Goal: Register for event/course

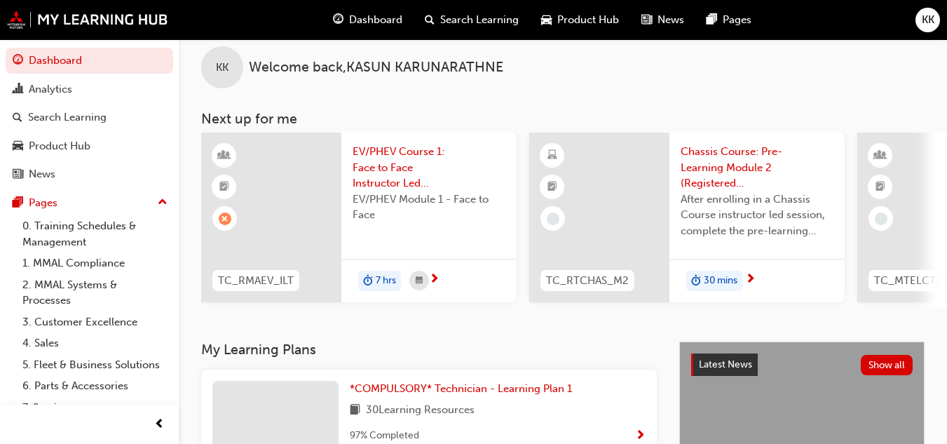
scroll to position [28, 0]
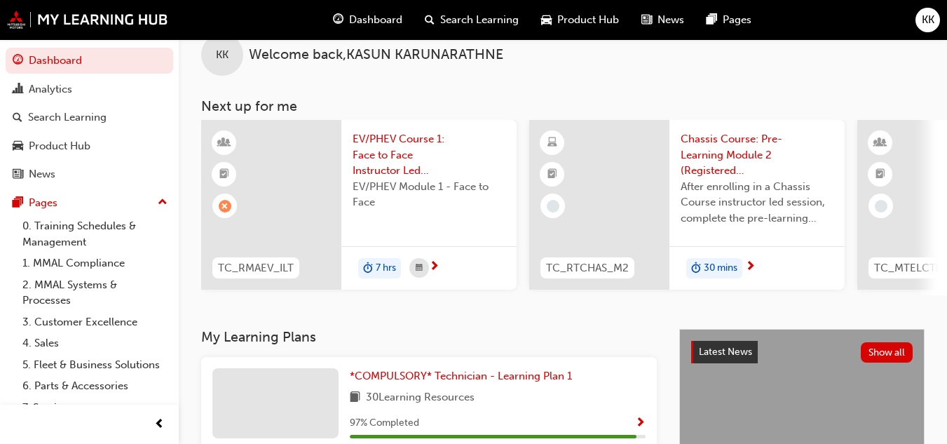
click at [405, 147] on span "EV/PHEV Course 1: Face to Face Instructor Led Training (Registered Mechanic Adv…" at bounding box center [429, 155] width 153 height 48
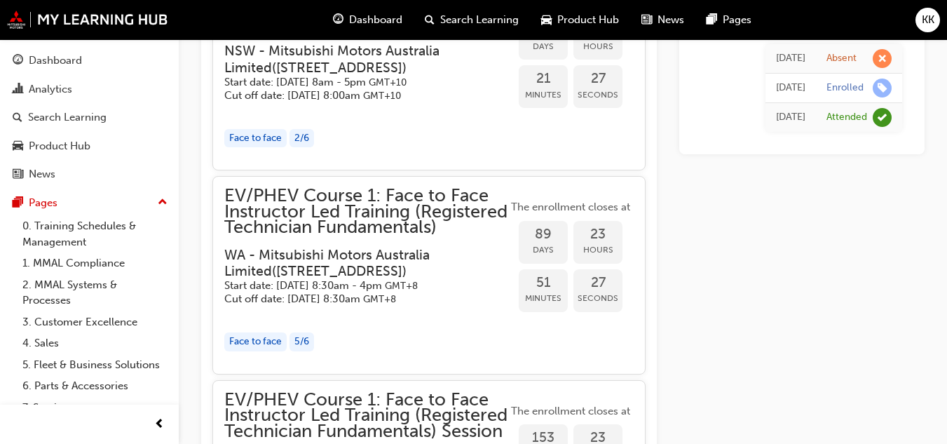
scroll to position [1283, 0]
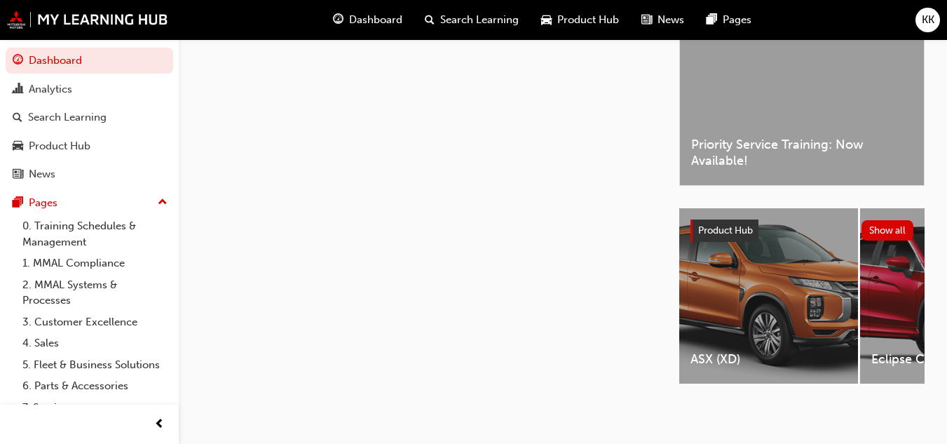
scroll to position [28, 0]
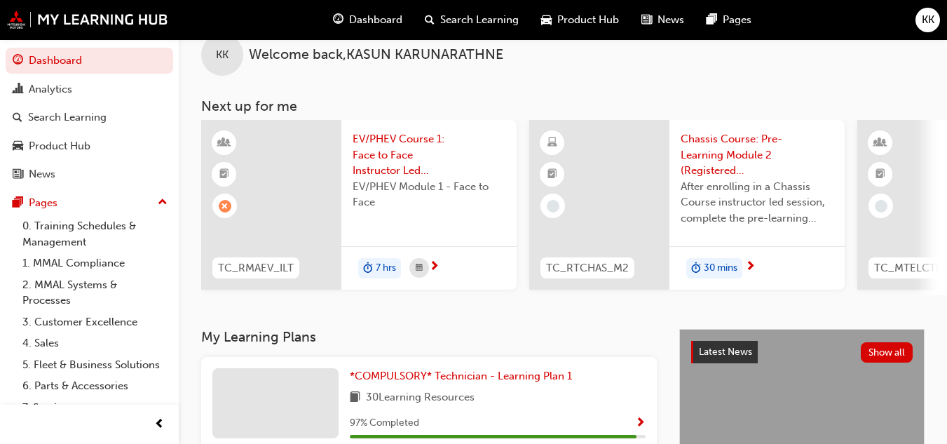
click at [436, 264] on span "next-icon" at bounding box center [434, 267] width 11 height 13
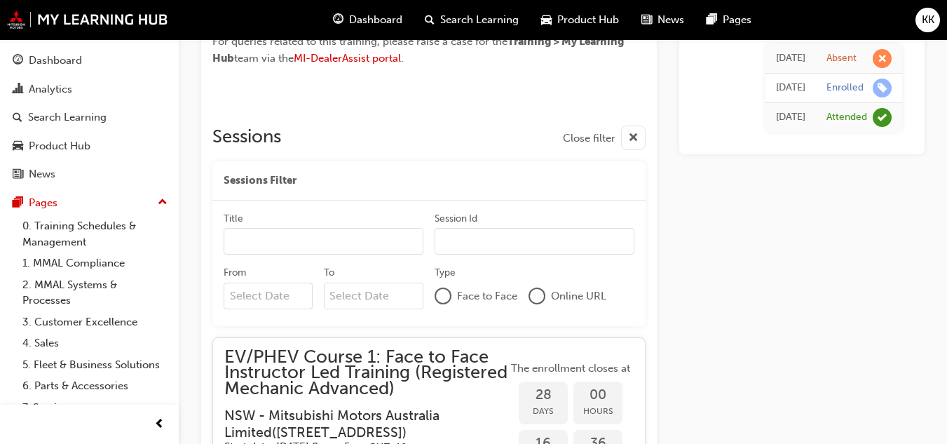
scroll to position [900, 0]
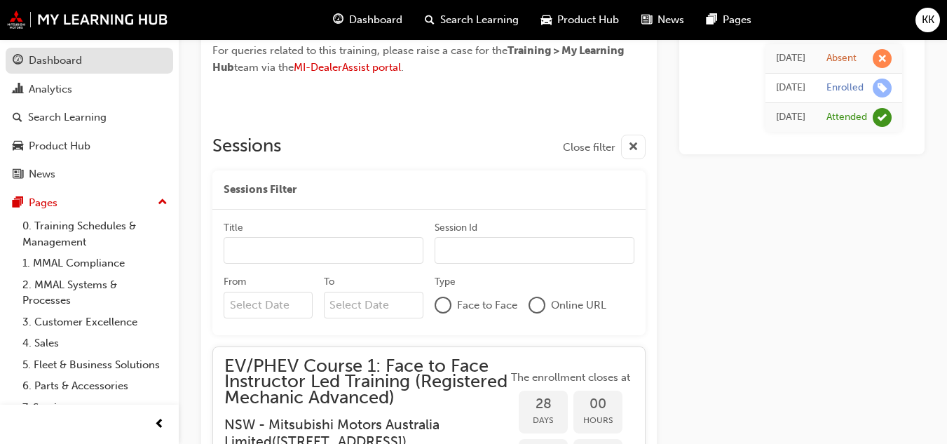
click at [51, 54] on div "Dashboard" at bounding box center [55, 61] width 53 height 16
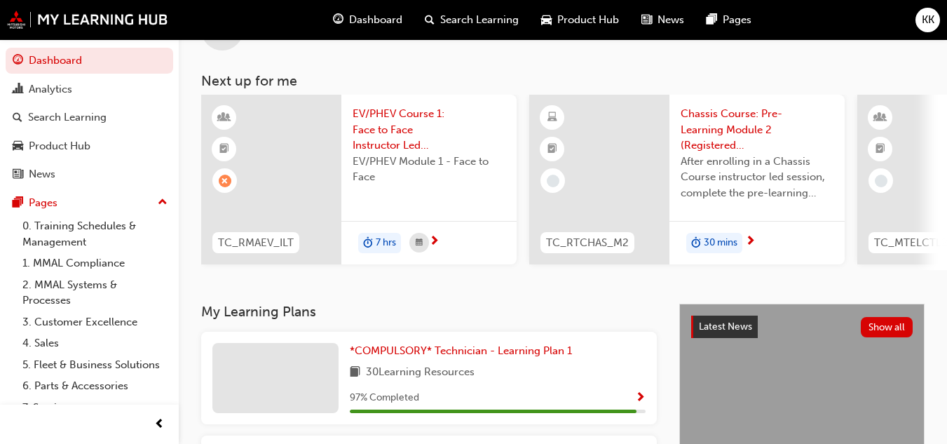
scroll to position [48, 0]
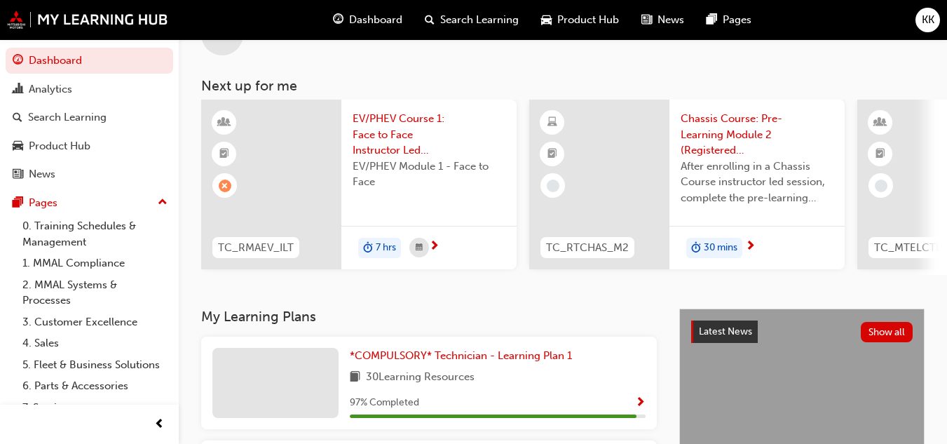
click at [379, 244] on span "7 hrs" at bounding box center [386, 248] width 20 height 16
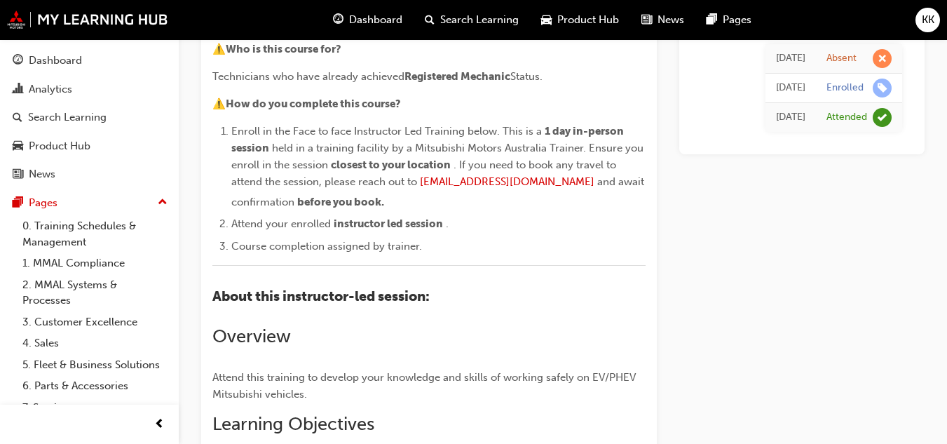
scroll to position [198, 0]
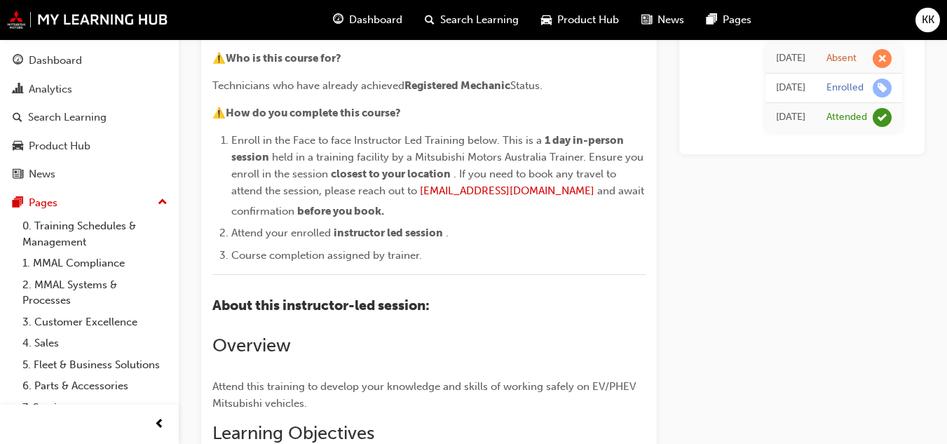
click at [372, 20] on span "Dashboard" at bounding box center [375, 20] width 53 height 16
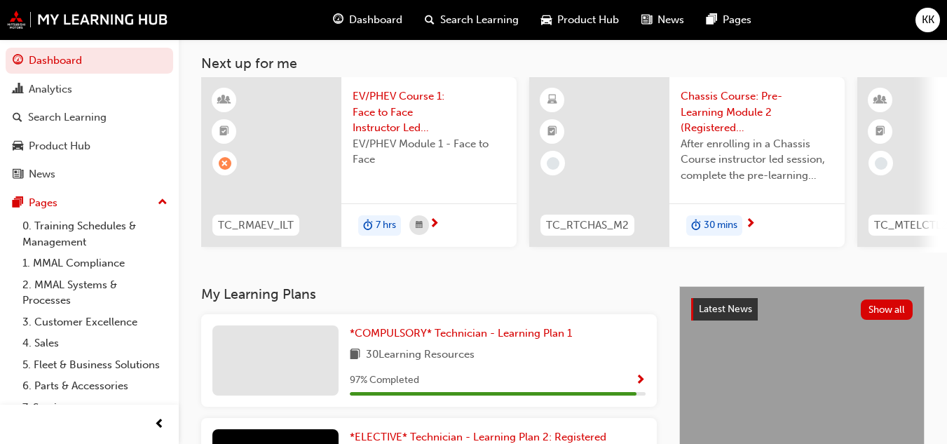
scroll to position [58, 0]
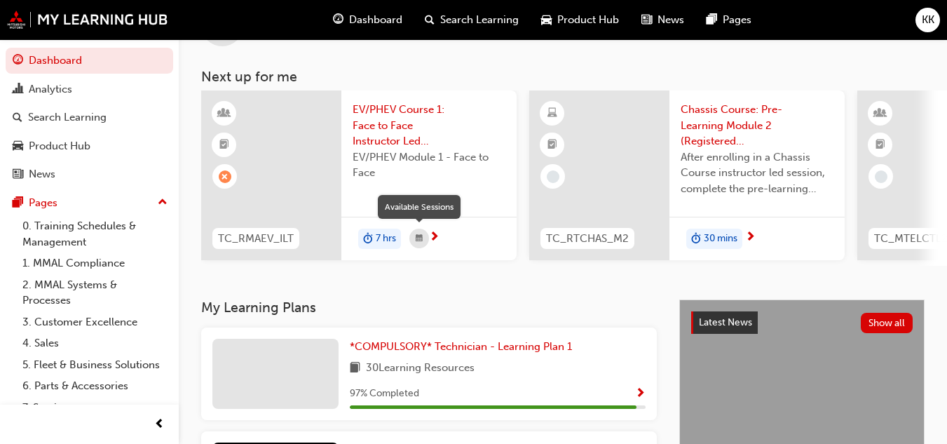
click at [421, 238] on span "calendar-icon" at bounding box center [419, 239] width 7 height 18
